Goal: Task Accomplishment & Management: Complete application form

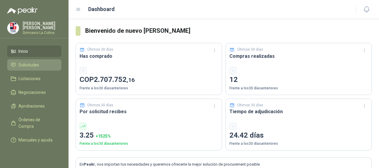
click at [29, 64] on span "Solicitudes" at bounding box center [28, 65] width 21 height 7
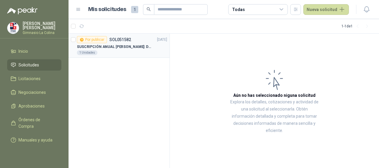
click at [104, 49] on p "SUSCRIPCIÓN ANUAL [PERSON_NAME]: DOMINIO PÁGINA WEB GLCMUN" at bounding box center [114, 47] width 74 height 6
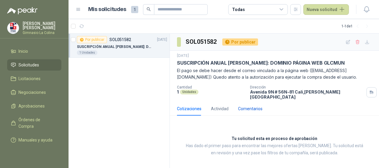
click at [257, 106] on div "Comentarios" at bounding box center [250, 108] width 24 height 7
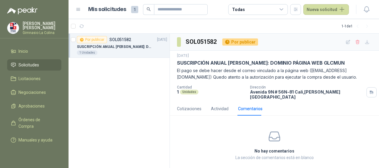
scroll to position [11, 0]
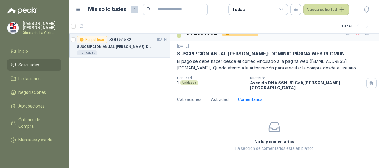
click at [255, 149] on p "La sección de comentarios está en blanco" at bounding box center [274, 148] width 181 height 7
click at [222, 103] on div "Actividad" at bounding box center [220, 100] width 18 height 14
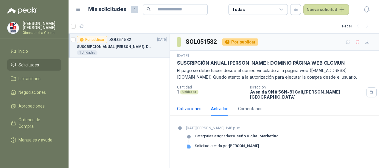
click at [193, 105] on div "Cotizaciones" at bounding box center [189, 108] width 24 height 7
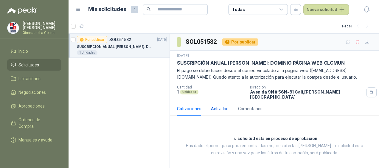
click at [213, 105] on div "Actividad" at bounding box center [220, 108] width 18 height 7
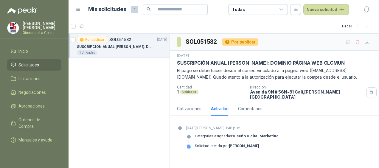
click at [235, 144] on strong "[PERSON_NAME]" at bounding box center [244, 146] width 30 height 4
click at [345, 41] on button "button" at bounding box center [348, 42] width 10 height 10
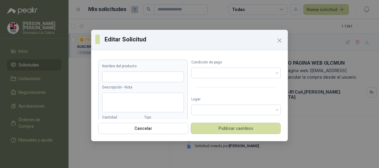
type input "**********"
type textarea "**********"
type input "*"
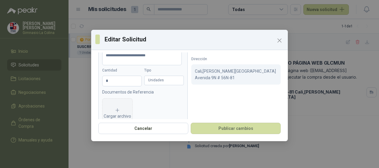
scroll to position [81, 0]
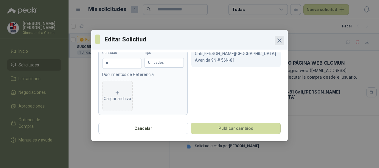
click at [279, 41] on icon "Close" at bounding box center [279, 40] width 7 height 7
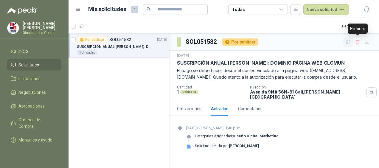
click at [347, 42] on icon "button" at bounding box center [348, 42] width 5 height 5
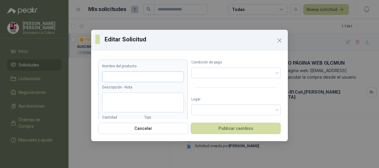
type input "**********"
type textarea "**********"
type input "*"
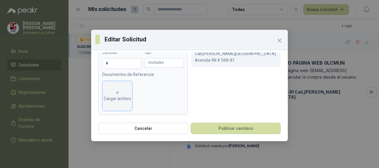
click at [108, 90] on div "Cargar archivo" at bounding box center [117, 96] width 27 height 12
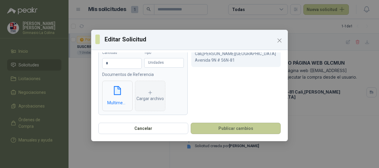
click at [246, 125] on button "Publicar cambios" at bounding box center [236, 128] width 90 height 11
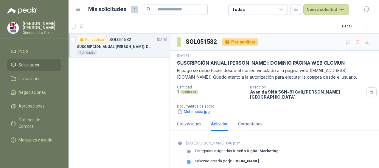
scroll to position [8, 0]
